Goal: Task Accomplishment & Management: Use online tool/utility

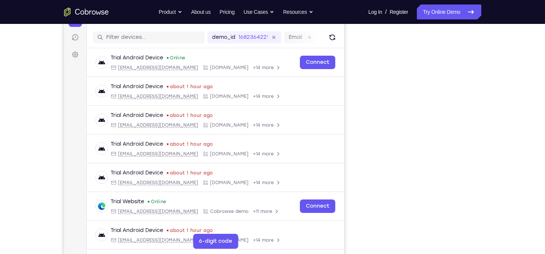
scroll to position [87, 0]
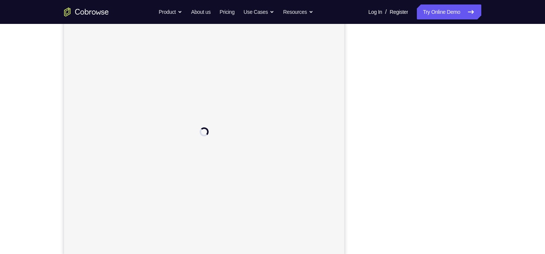
scroll to position [93, 0]
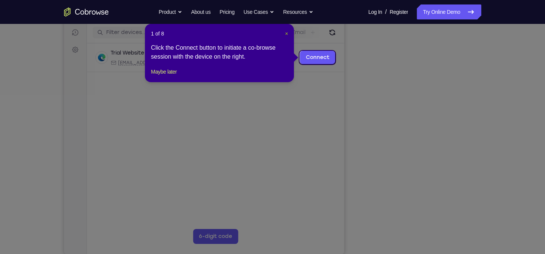
click at [287, 34] on span "×" at bounding box center [286, 34] width 3 height 6
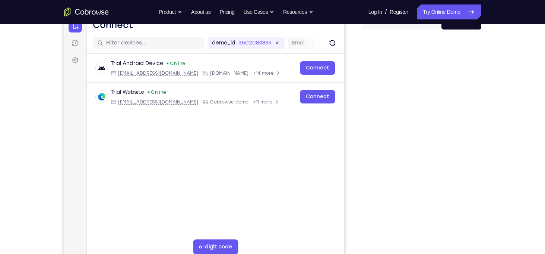
scroll to position [83, 0]
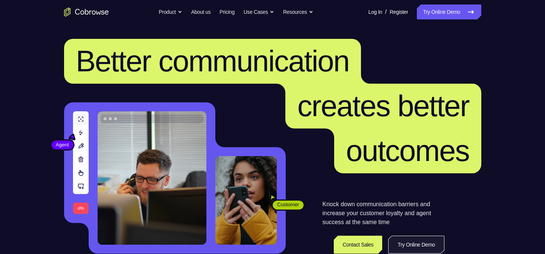
click at [402, 243] on link "Try Online Demo" at bounding box center [416, 244] width 56 height 18
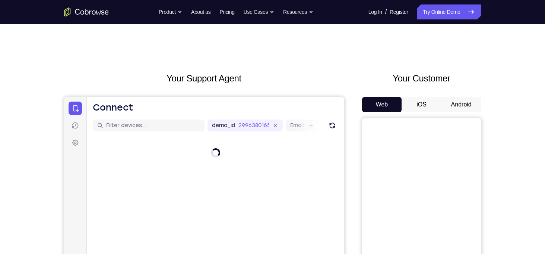
click at [460, 104] on button "Android" at bounding box center [462, 104] width 40 height 15
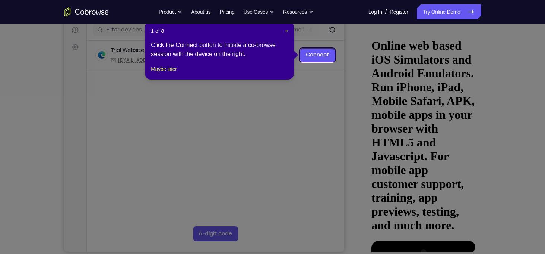
scroll to position [97, 0]
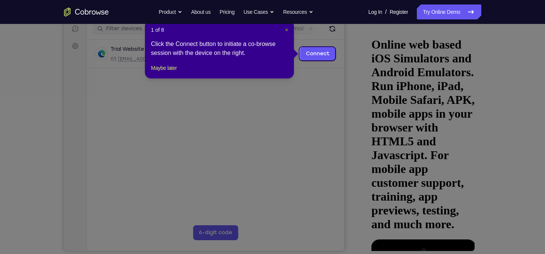
click at [288, 26] on button "×" at bounding box center [286, 29] width 3 height 7
